Goal: Information Seeking & Learning: Learn about a topic

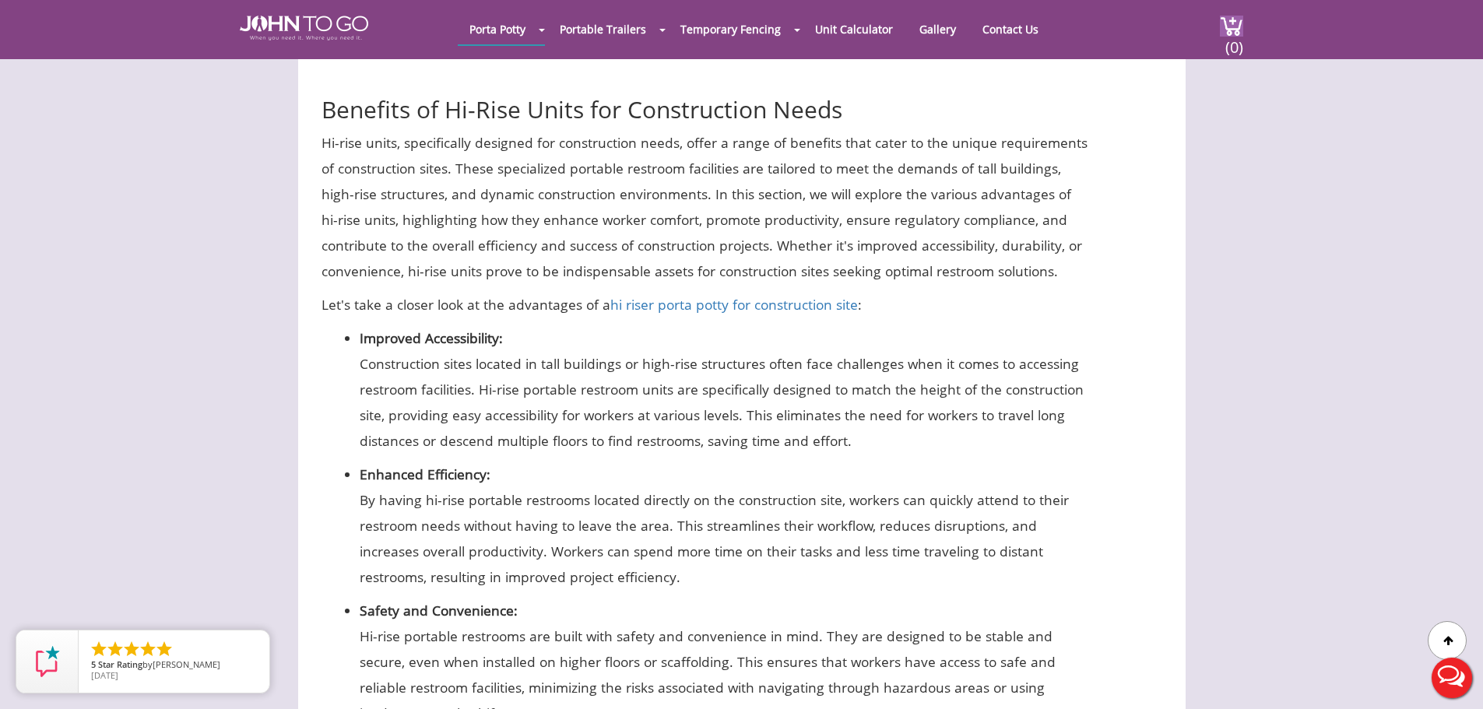
scroll to position [940, 0]
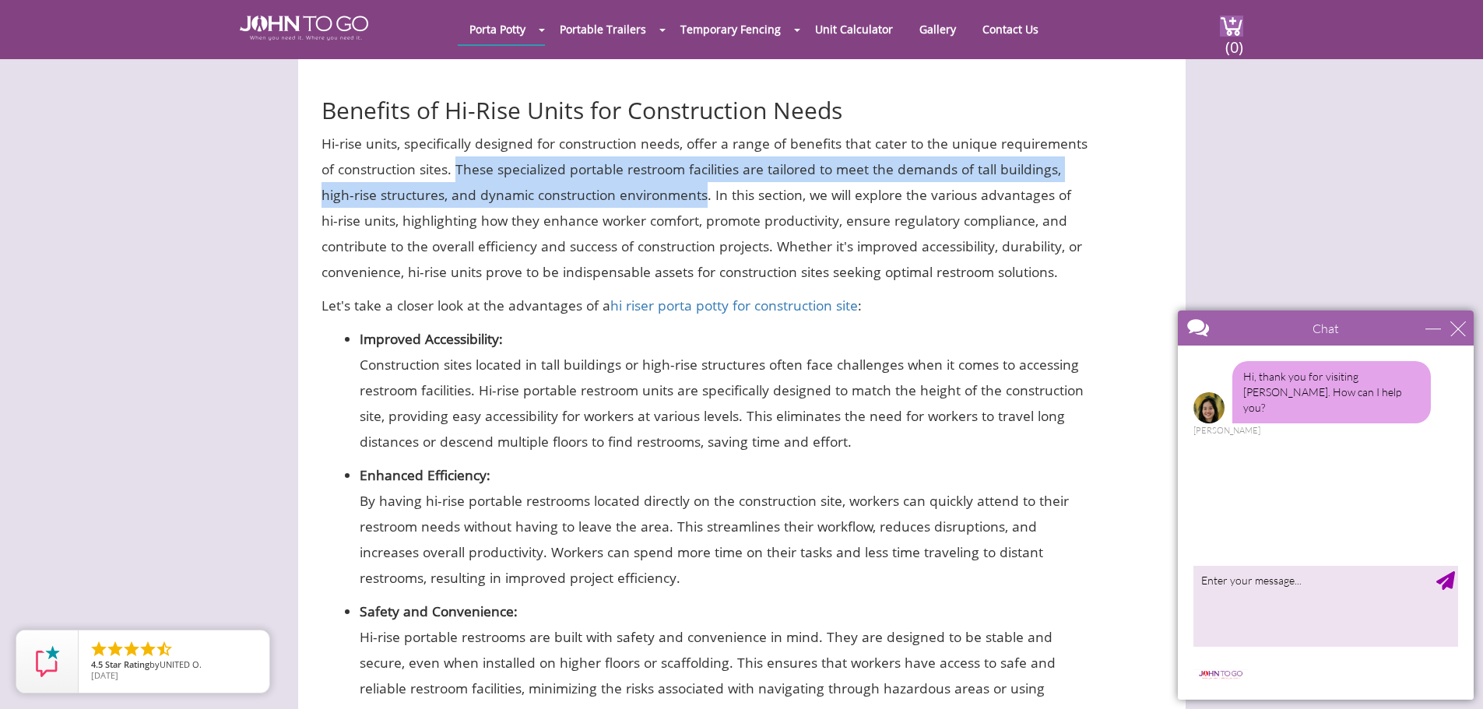
drag, startPoint x: 458, startPoint y: 168, endPoint x: 703, endPoint y: 192, distance: 246.4
click at [703, 192] on p "Hi-rise units, specifically designed for construction needs, offer a range of b…" at bounding box center [705, 208] width 767 height 154
copy p "These specialized portable restroom facilities are tailored to meet the demands…"
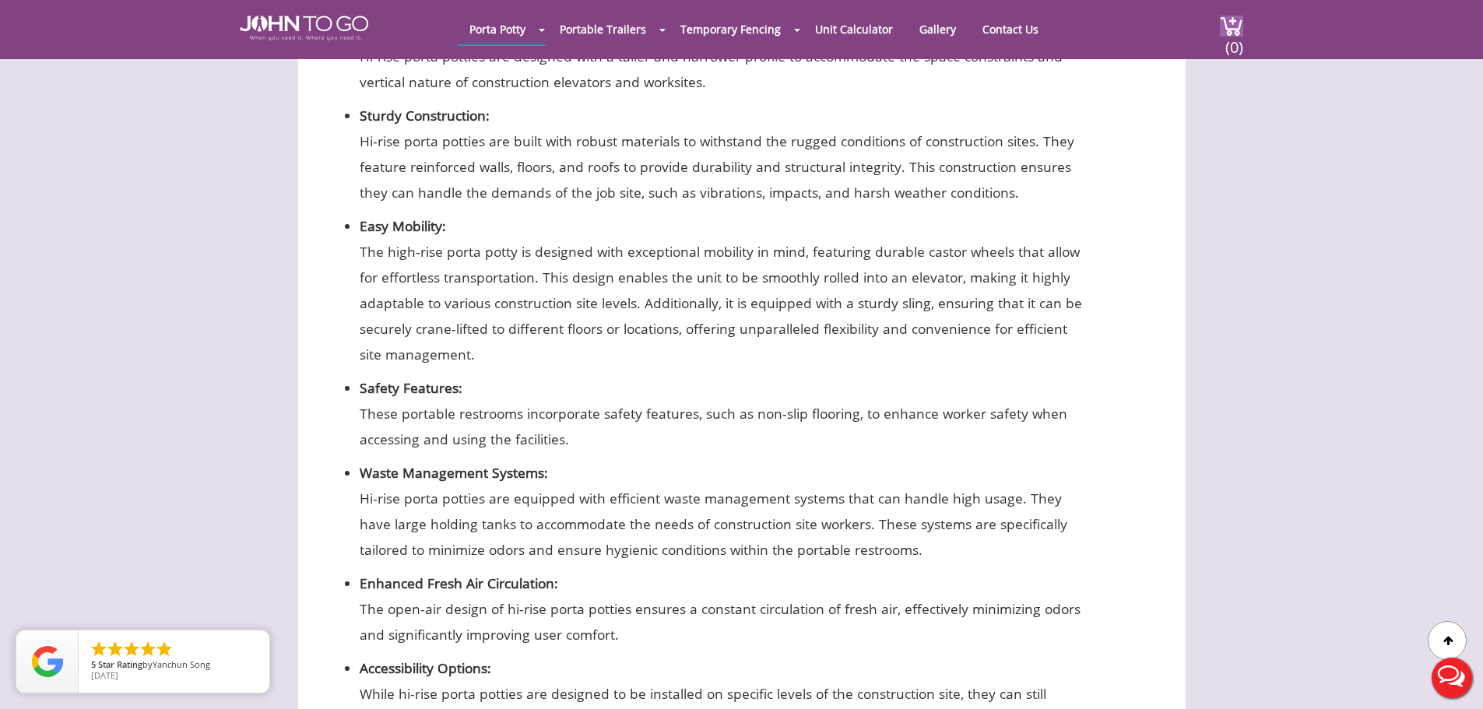
scroll to position [2497, 0]
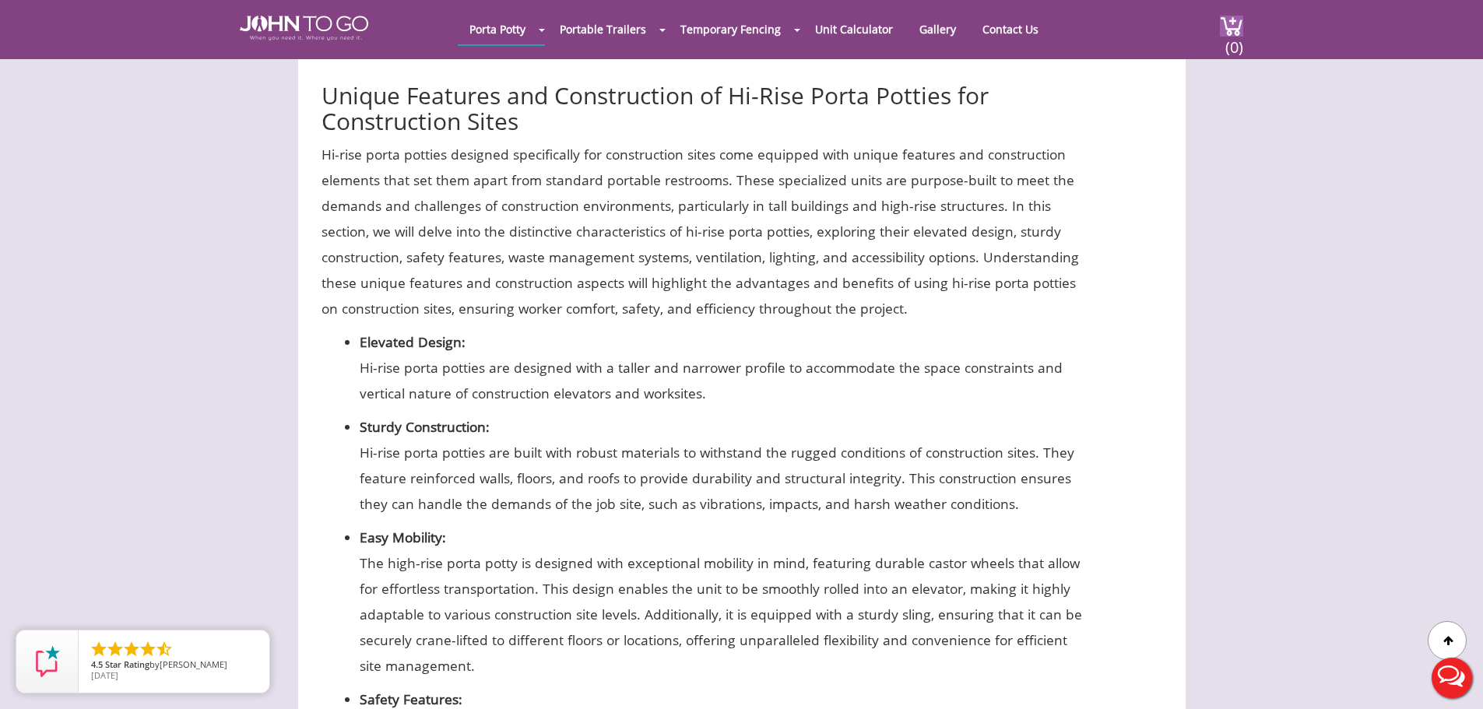
click at [527, 385] on div at bounding box center [741, 354] width 1483 height 709
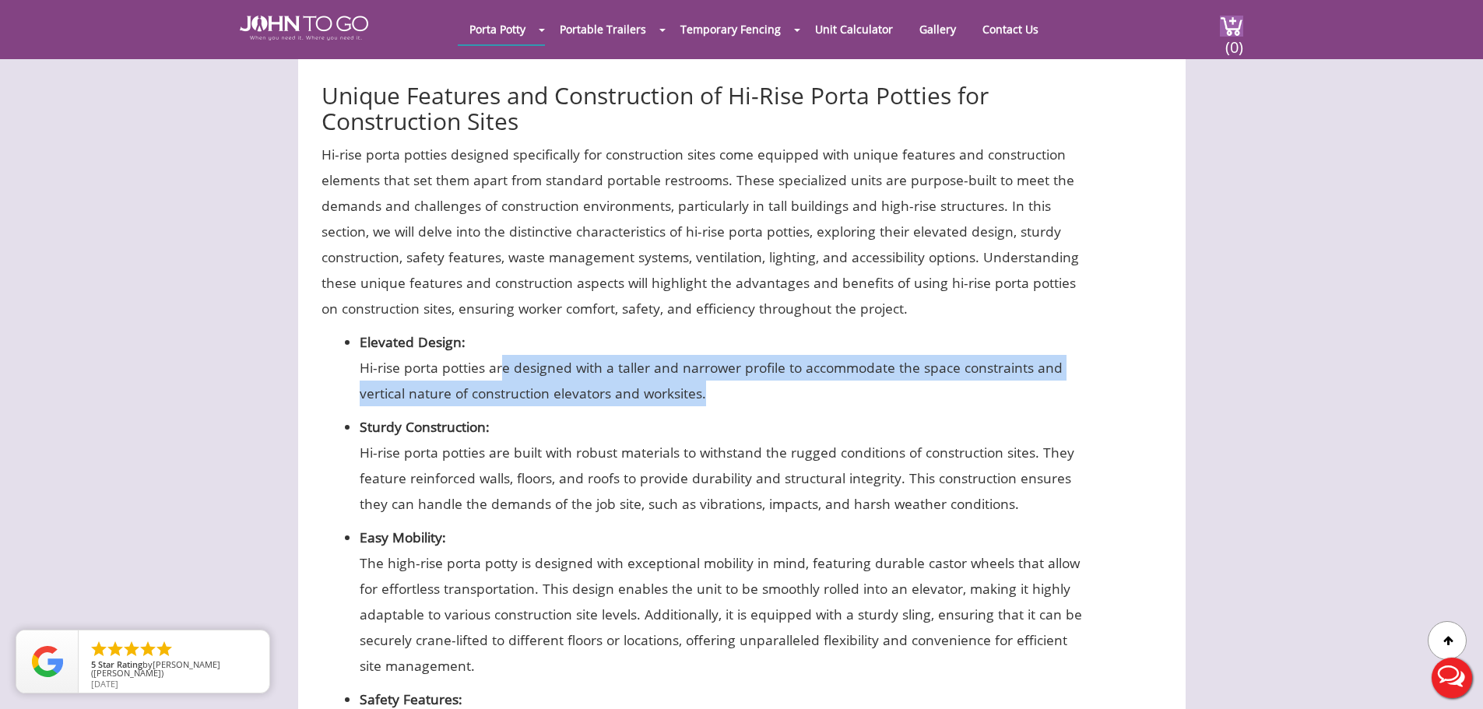
drag, startPoint x: 494, startPoint y: 368, endPoint x: 699, endPoint y: 395, distance: 206.5
click at [699, 395] on p "Hi-rise porta potties are designed with a taller and narrower profile to accomm…" at bounding box center [724, 380] width 729 height 51
copy p "re designed with a taller and narrower profile to accommodate the space constra…"
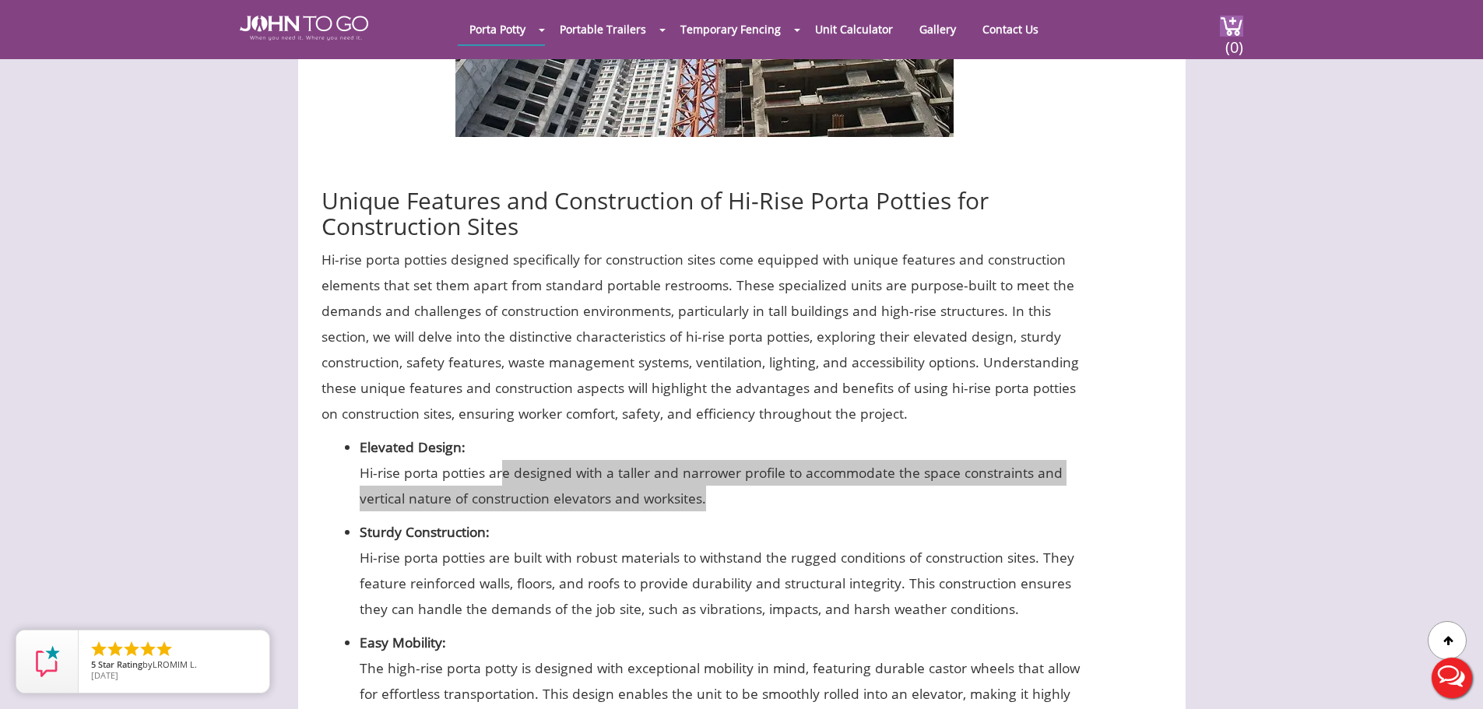
scroll to position [2419, 0]
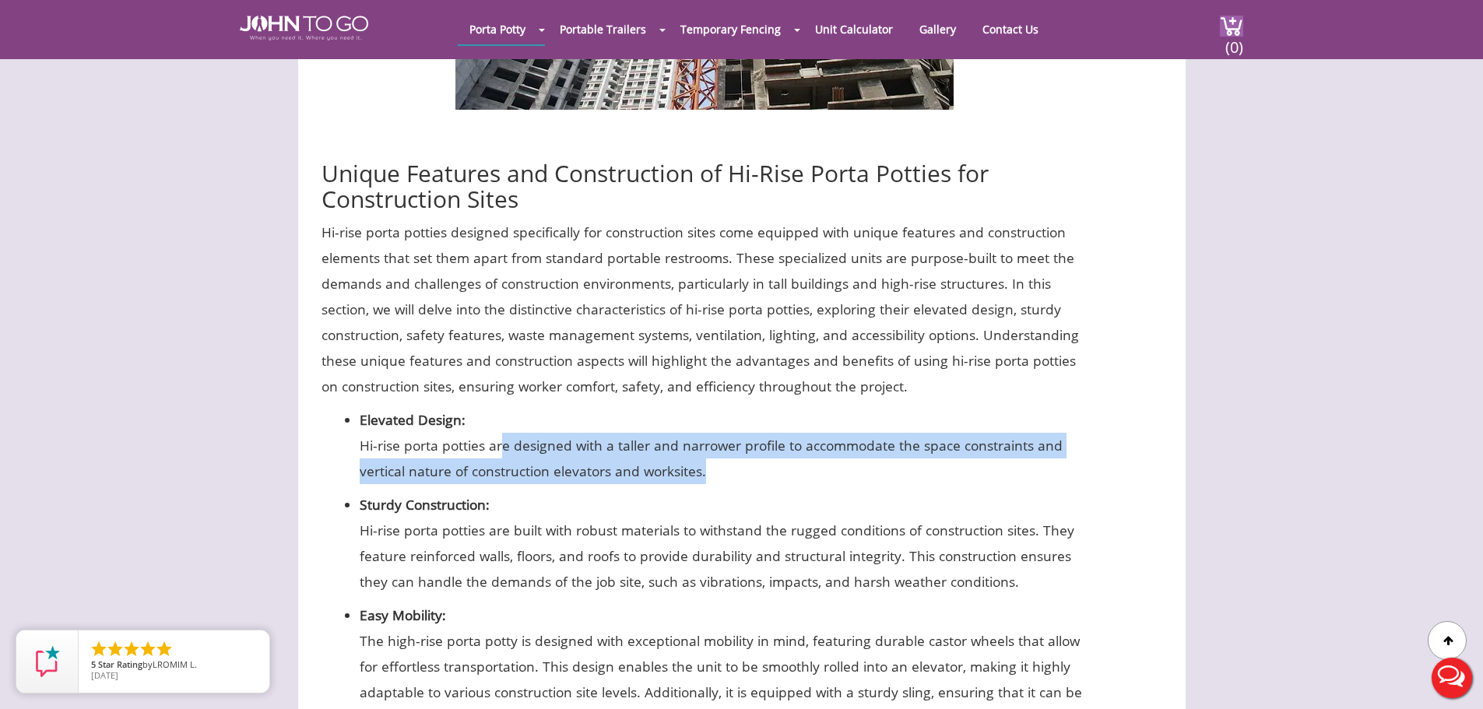
click at [809, 527] on p "Hi-rise porta potties are built with robust materials to withstand the rugged c…" at bounding box center [724, 556] width 729 height 77
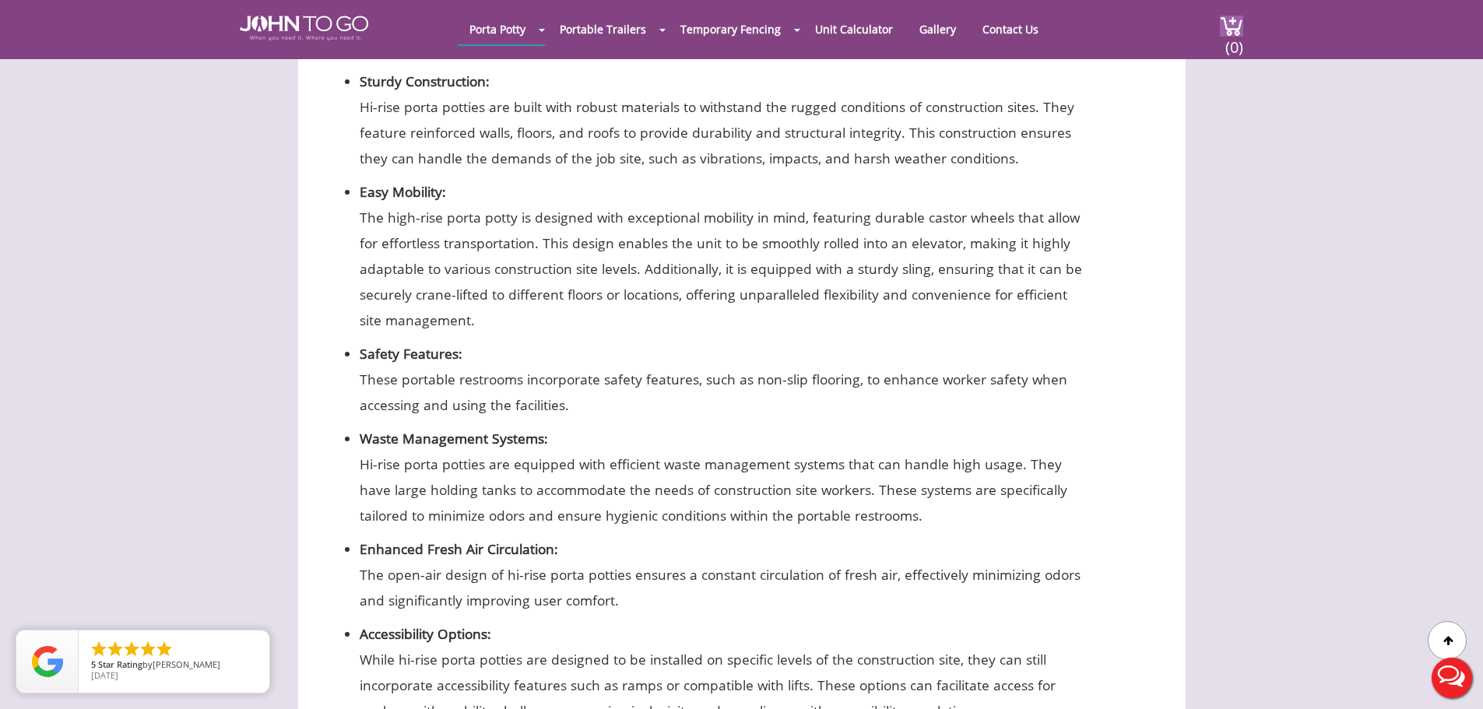
scroll to position [2886, 0]
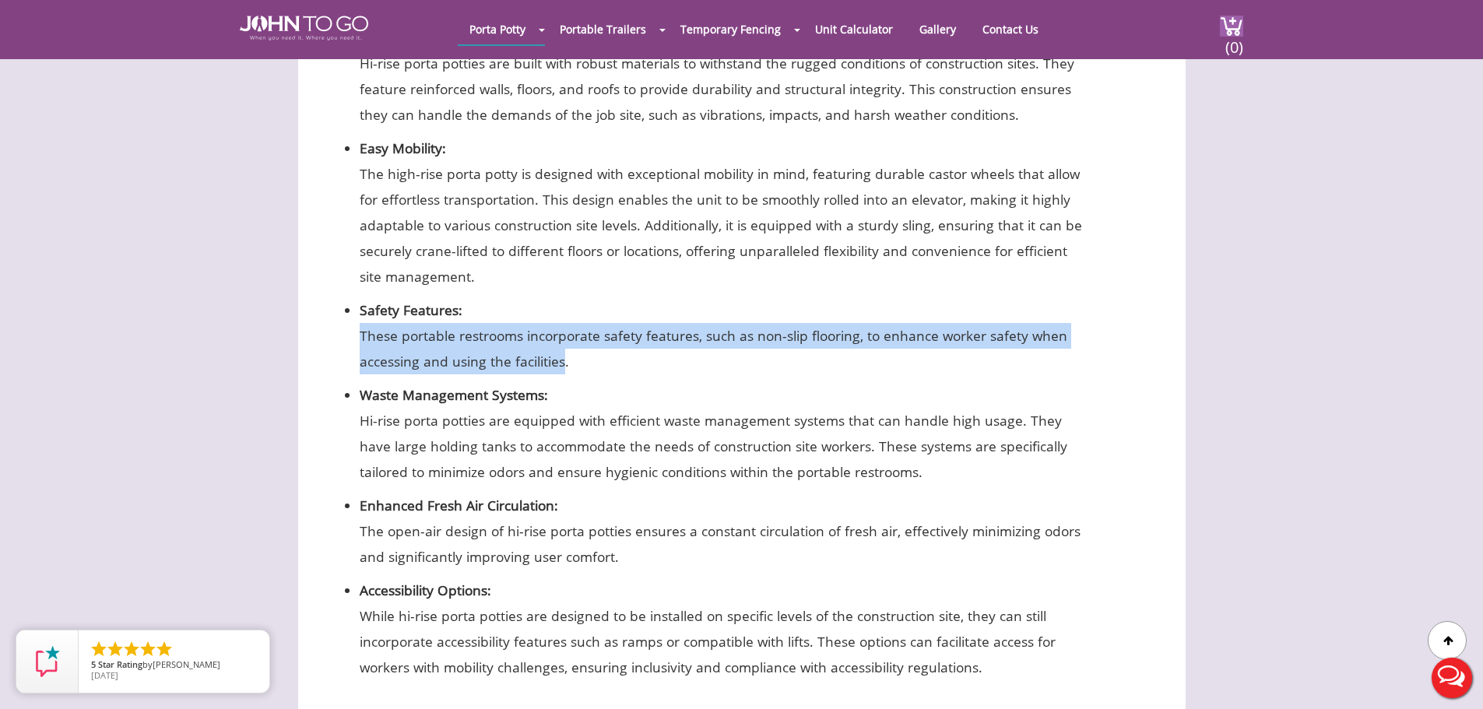
drag, startPoint x: 561, startPoint y: 367, endPoint x: 317, endPoint y: 345, distance: 244.7
click at [317, 345] on div "Construction sites, with their constant movement and activity, require the avai…" at bounding box center [742, 253] width 888 height 5119
copy p "These portable restrooms incorporate safety features, such as non-slip flooring…"
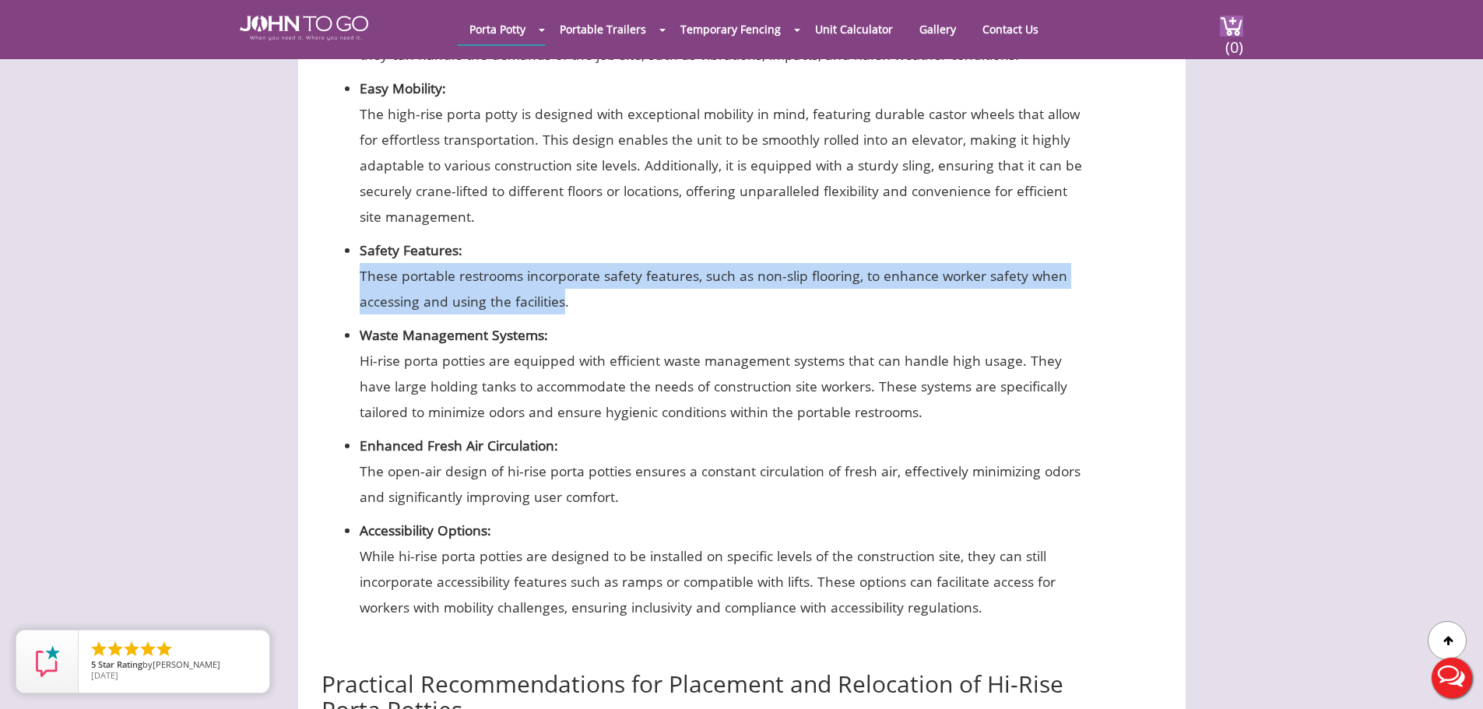
scroll to position [3042, 0]
